Goal: Complete application form

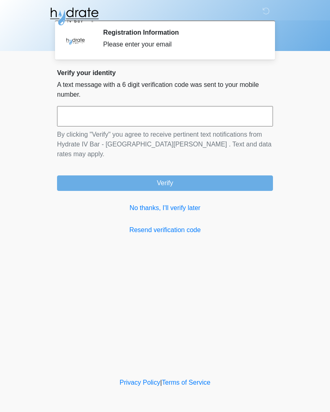
click at [186, 203] on link "No thanks, I'll verify later" at bounding box center [165, 208] width 216 height 10
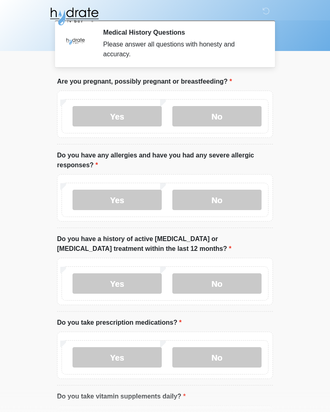
click at [221, 118] on label "No" at bounding box center [217, 116] width 89 height 20
click at [233, 196] on label "No" at bounding box center [217, 200] width 89 height 20
click at [234, 279] on label "No" at bounding box center [217, 283] width 89 height 20
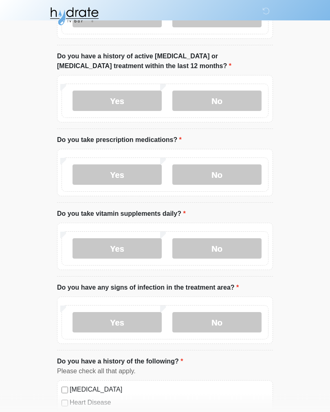
click at [148, 173] on label "Yes" at bounding box center [117, 175] width 89 height 20
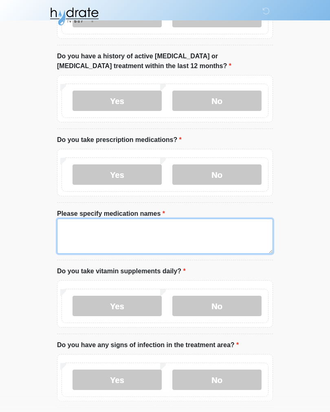
click at [221, 243] on textarea "Please specify medication names" at bounding box center [165, 236] width 216 height 35
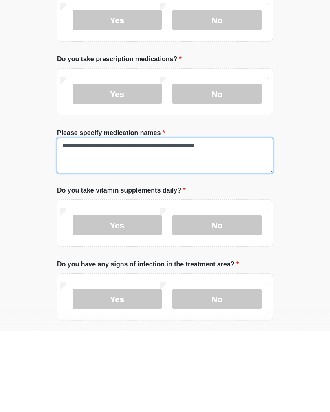
type textarea "**********"
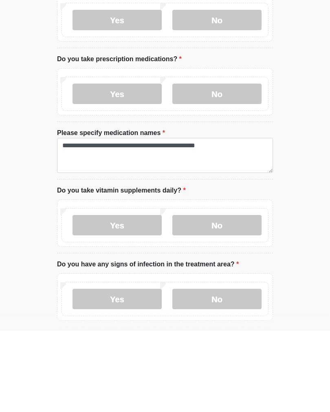
click at [225, 296] on label "No" at bounding box center [217, 306] width 89 height 20
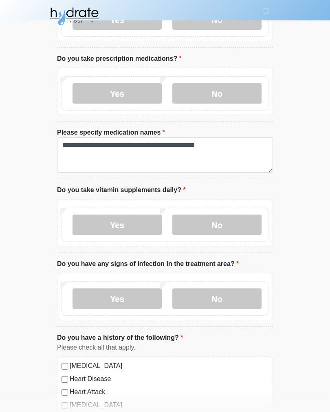
click at [257, 293] on label "No" at bounding box center [217, 298] width 89 height 20
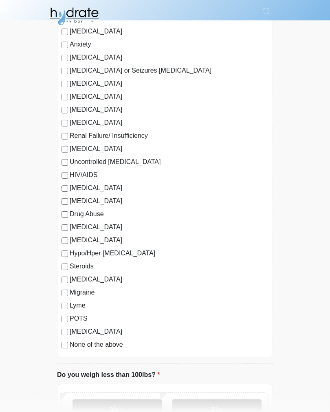
scroll to position [710, 0]
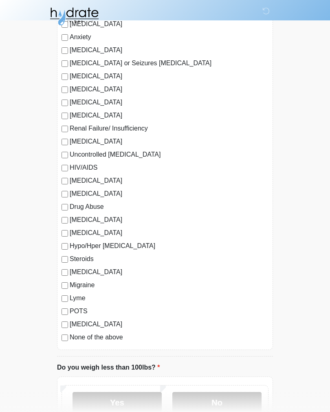
click at [77, 307] on label "POTS" at bounding box center [169, 311] width 199 height 10
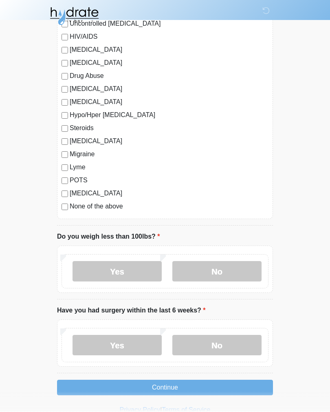
click at [210, 262] on label "No" at bounding box center [217, 271] width 89 height 20
click at [227, 346] on label "No" at bounding box center [217, 345] width 89 height 20
click at [235, 391] on button "Continue" at bounding box center [165, 387] width 216 height 15
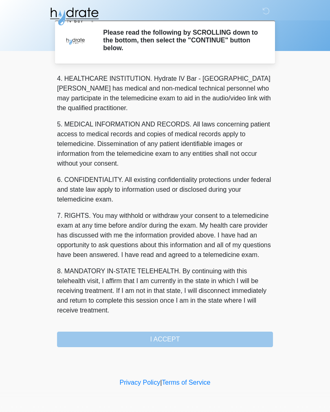
scroll to position [234, 0]
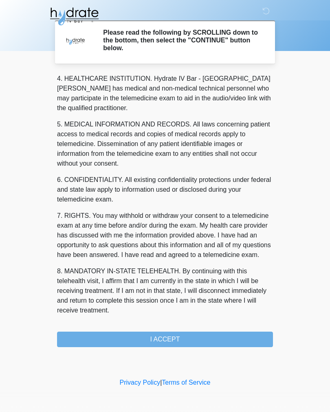
click at [243, 342] on button "I ACCEPT" at bounding box center [165, 339] width 216 height 15
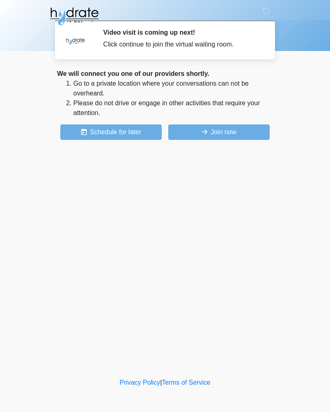
click at [237, 133] on button "Join now" at bounding box center [219, 131] width 102 height 15
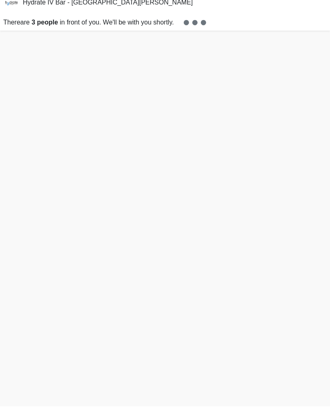
scroll to position [2, 0]
